Goal: Task Accomplishment & Management: Manage account settings

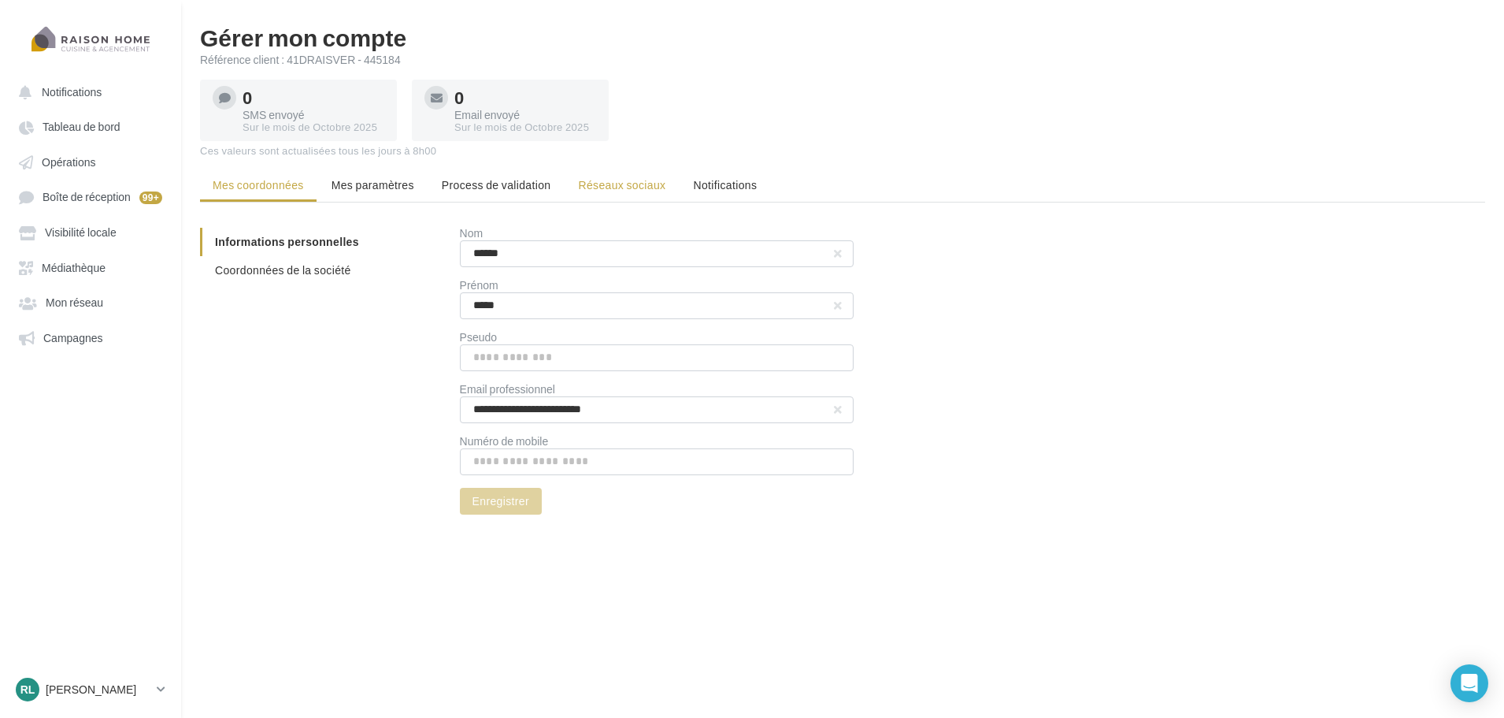
click at [619, 187] on span "Réseaux sociaux" at bounding box center [621, 184] width 87 height 13
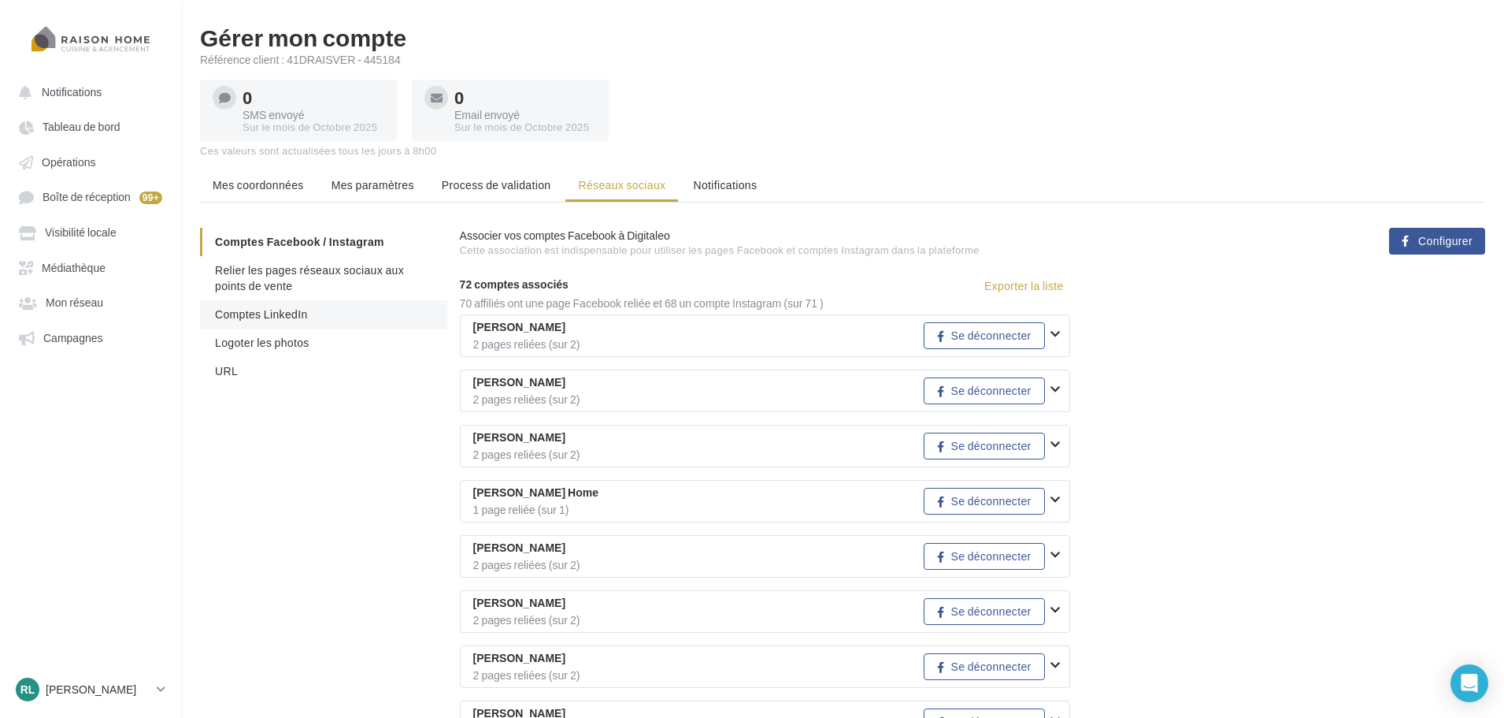
click at [293, 308] on span "Comptes LinkedIn" at bounding box center [261, 313] width 93 height 13
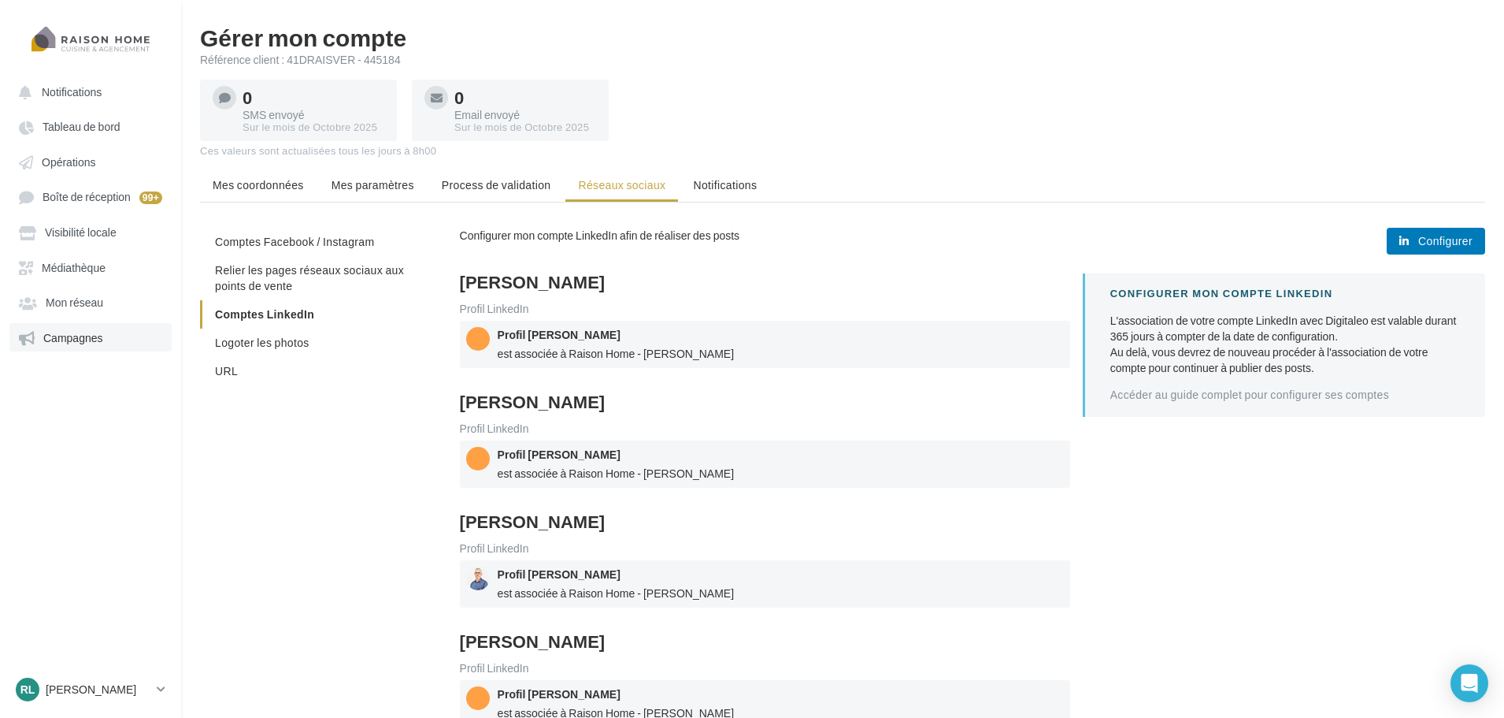
click at [92, 334] on span "Campagnes" at bounding box center [73, 337] width 60 height 13
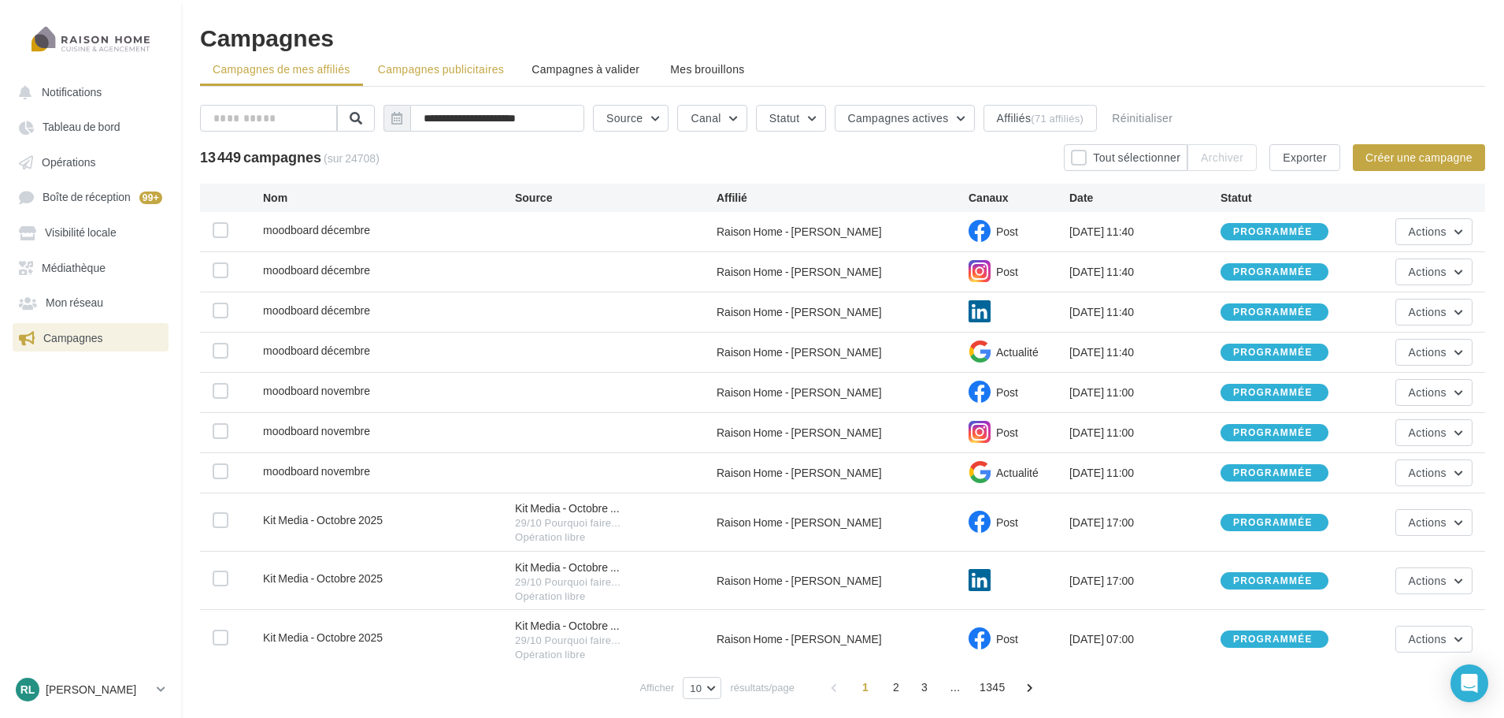
click at [485, 74] on span "Campagnes publicitaires" at bounding box center [441, 68] width 126 height 13
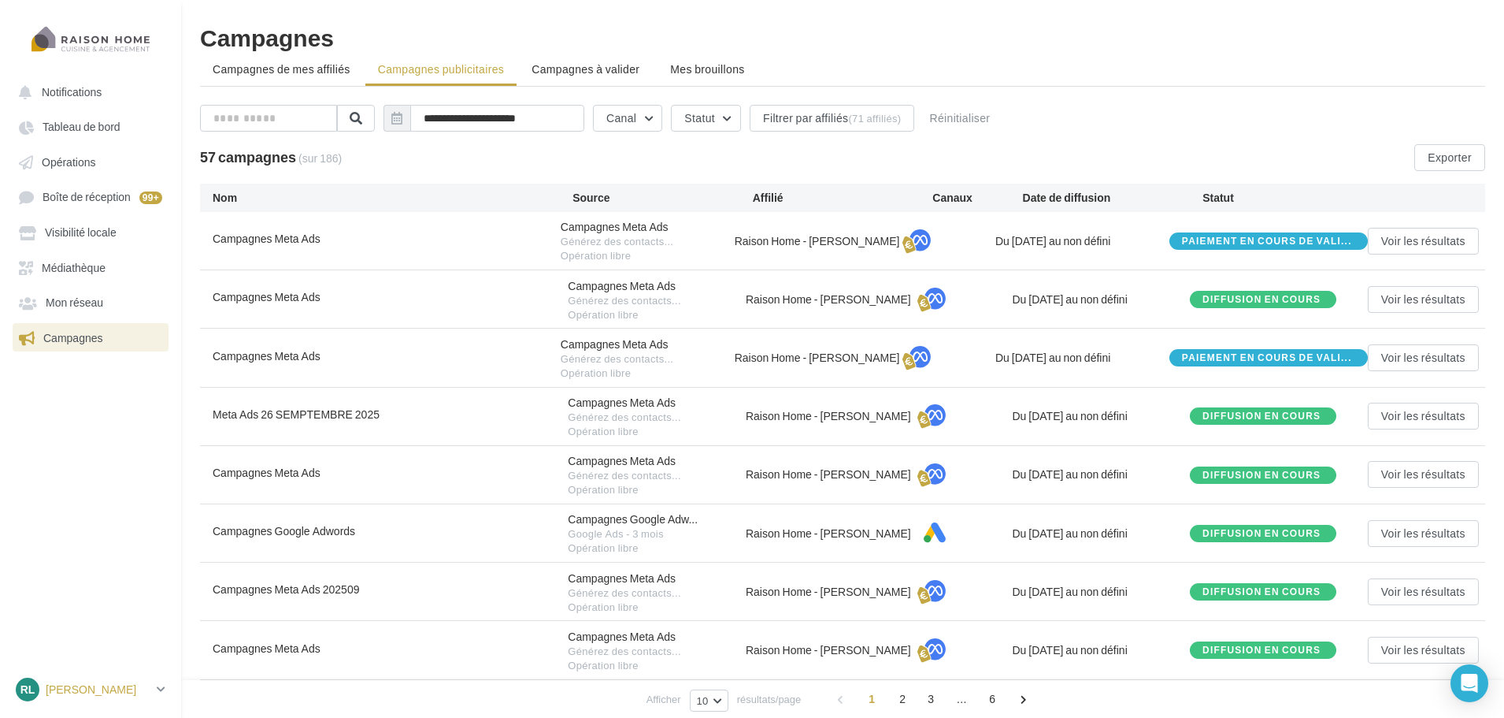
click at [112, 682] on p "[PERSON_NAME]" at bounding box center [98, 689] width 105 height 16
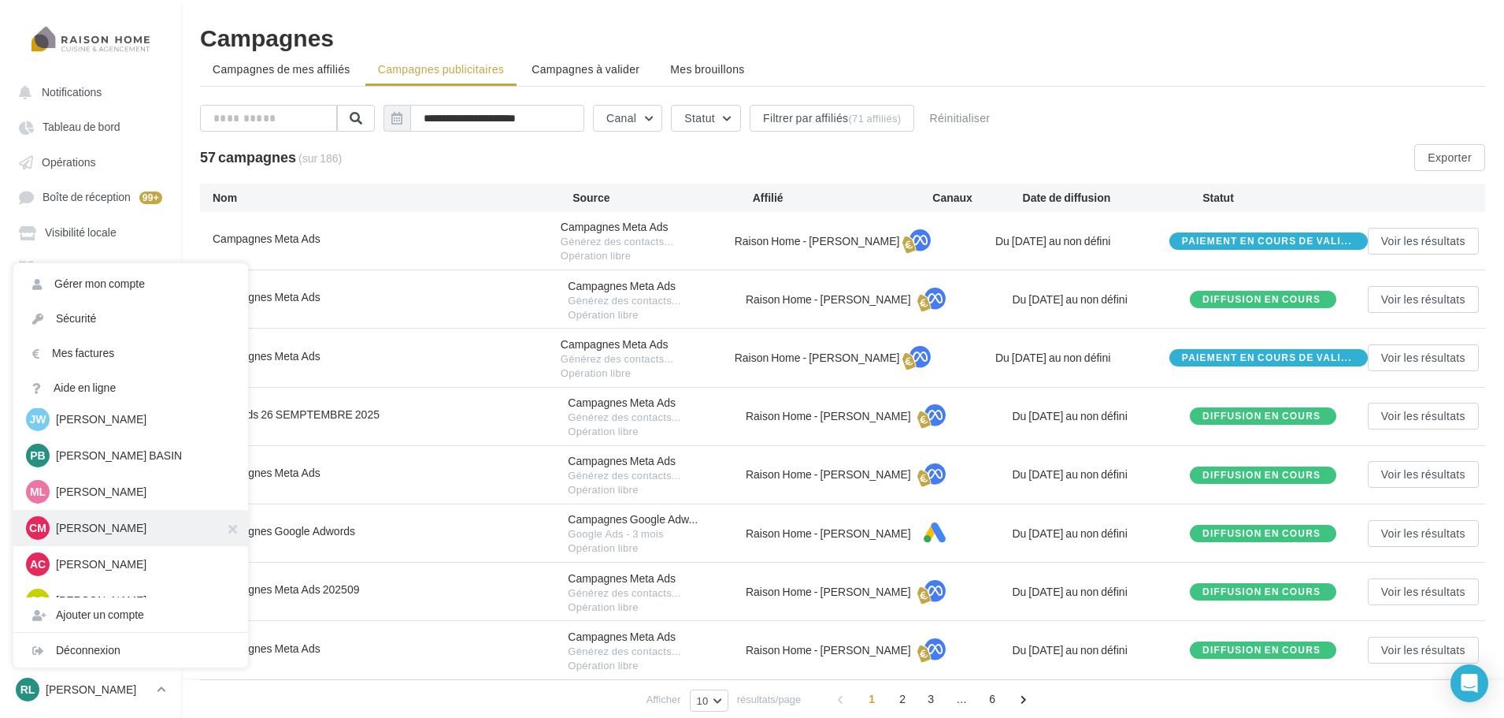
scroll to position [1804, 0]
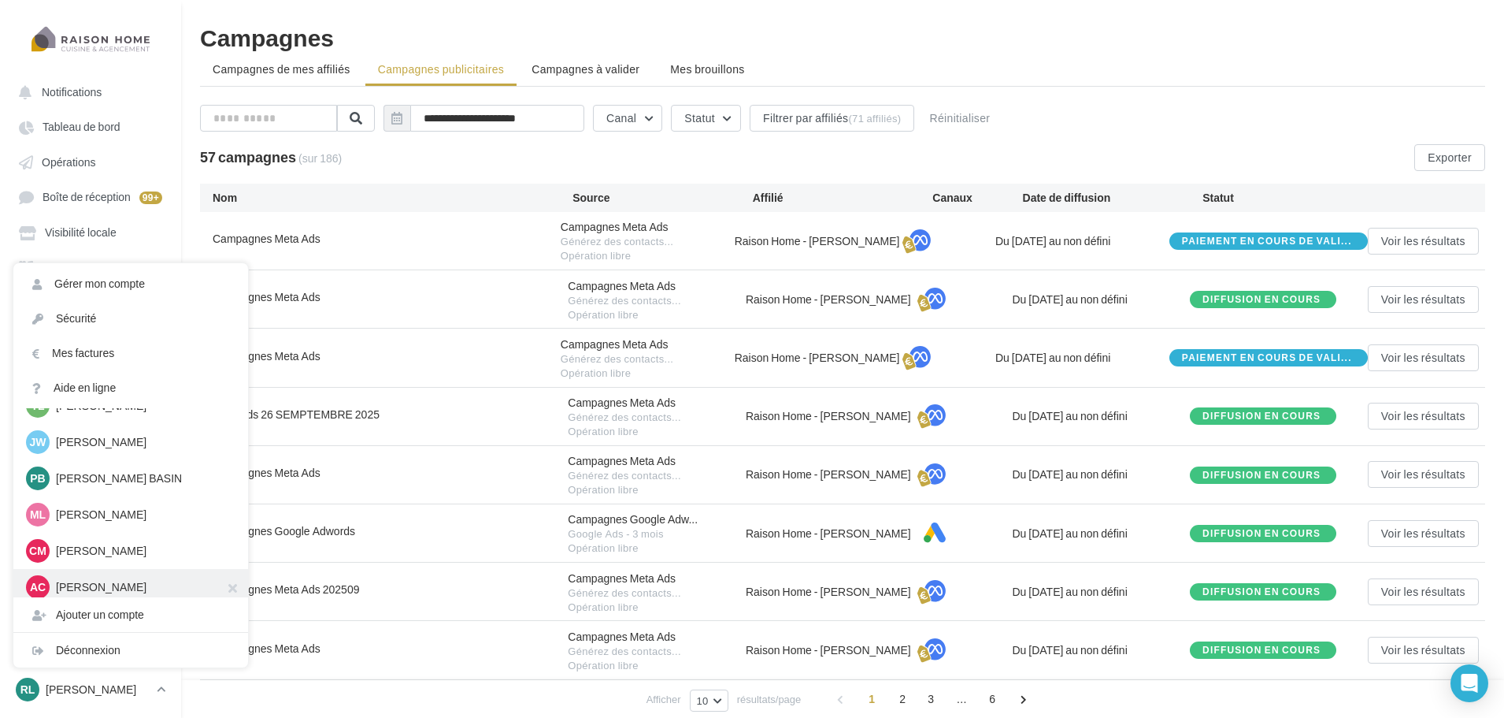
click at [129, 582] on p "Aurore CHAZALNOEL" at bounding box center [142, 587] width 173 height 16
